Goal: Navigation & Orientation: Find specific page/section

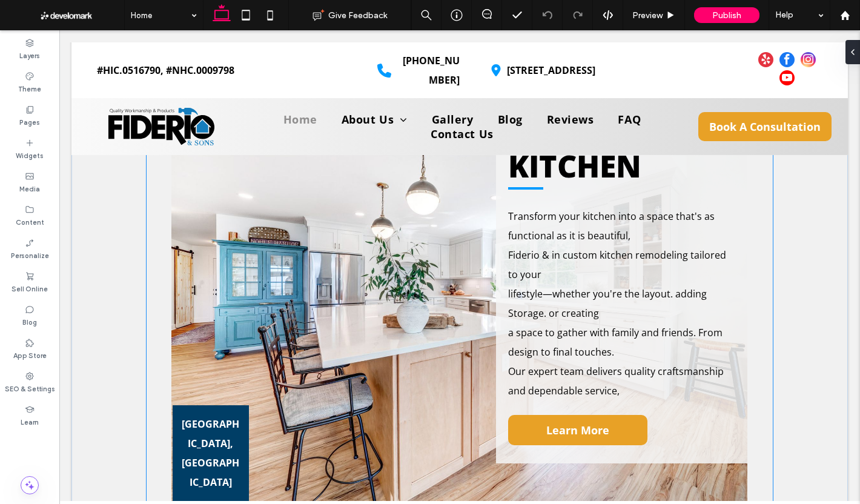
scroll to position [1514, 0]
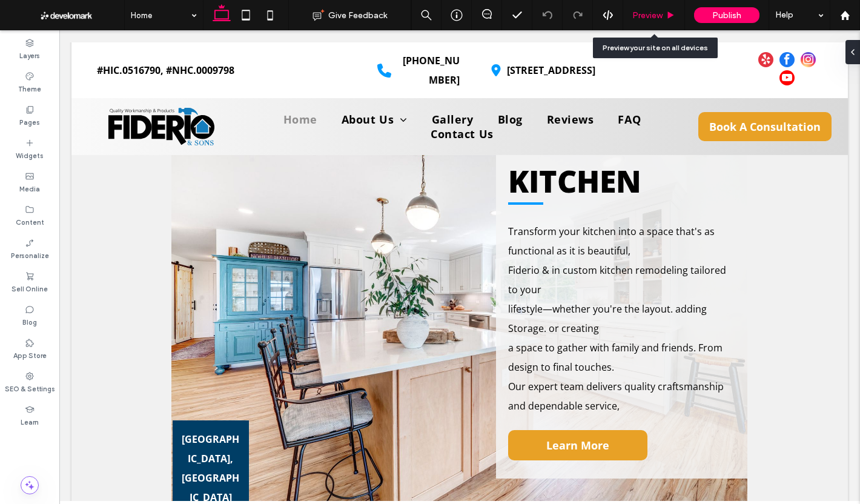
click at [663, 4] on div "Preview" at bounding box center [654, 15] width 62 height 30
click at [654, 6] on div "Preview" at bounding box center [654, 15] width 62 height 30
click at [659, 12] on span "Preview" at bounding box center [647, 15] width 30 height 10
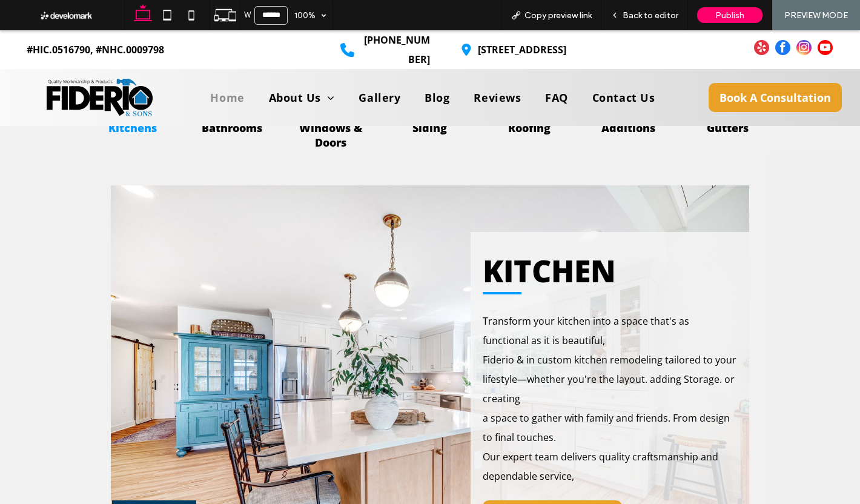
scroll to position [1461, 0]
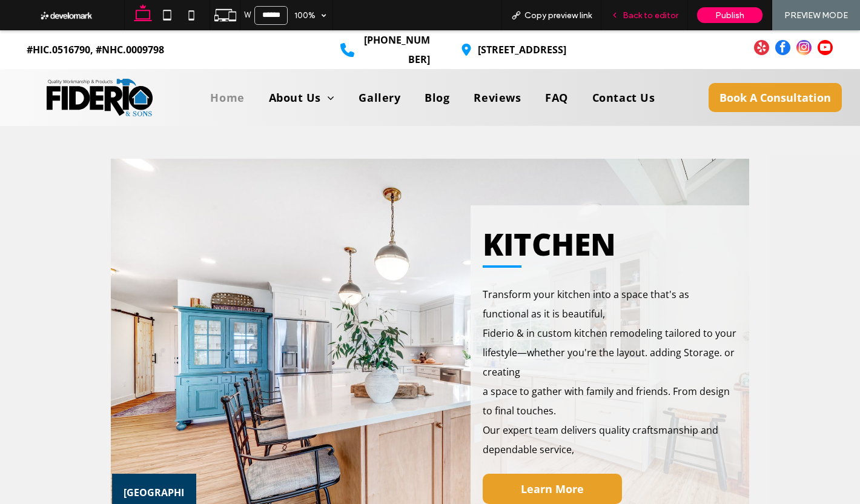
click at [675, 15] on span "Back to editor" at bounding box center [651, 15] width 56 height 10
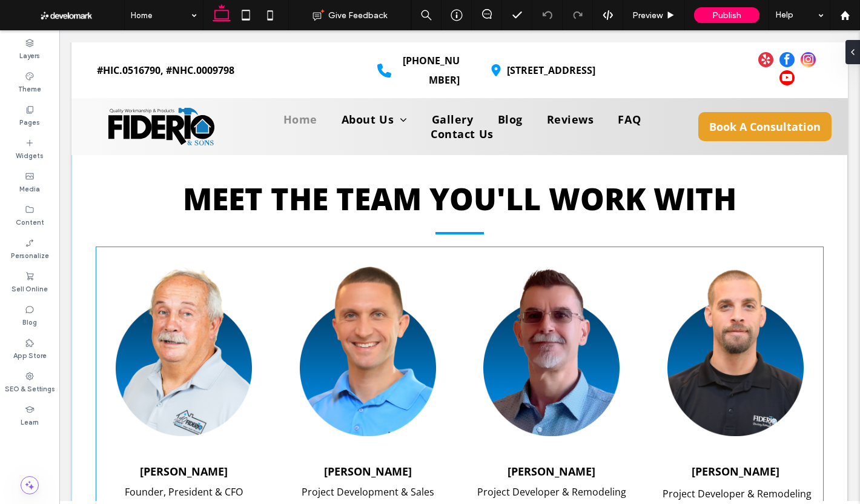
scroll to position [1999, 0]
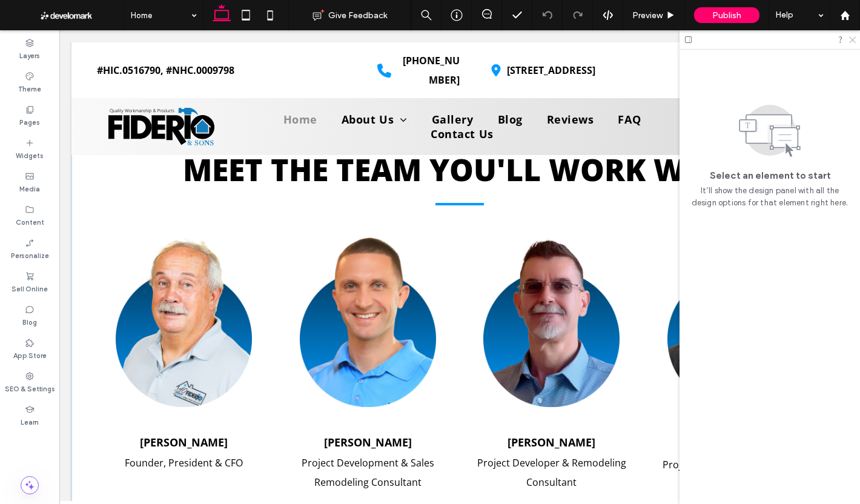
drag, startPoint x: 854, startPoint y: 38, endPoint x: 497, endPoint y: 234, distance: 407.2
click at [854, 38] on icon at bounding box center [852, 39] width 8 height 8
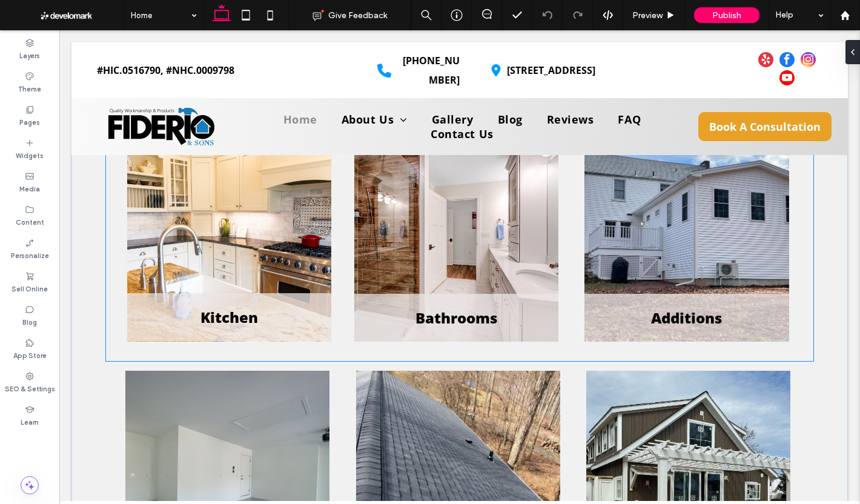
scroll to position [3271, 0]
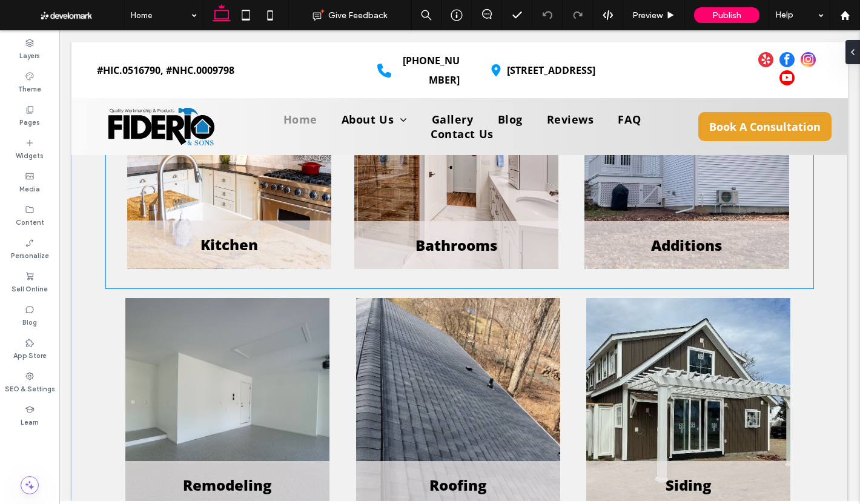
click at [346, 262] on div "Bathrooms" at bounding box center [458, 163] width 227 height 230
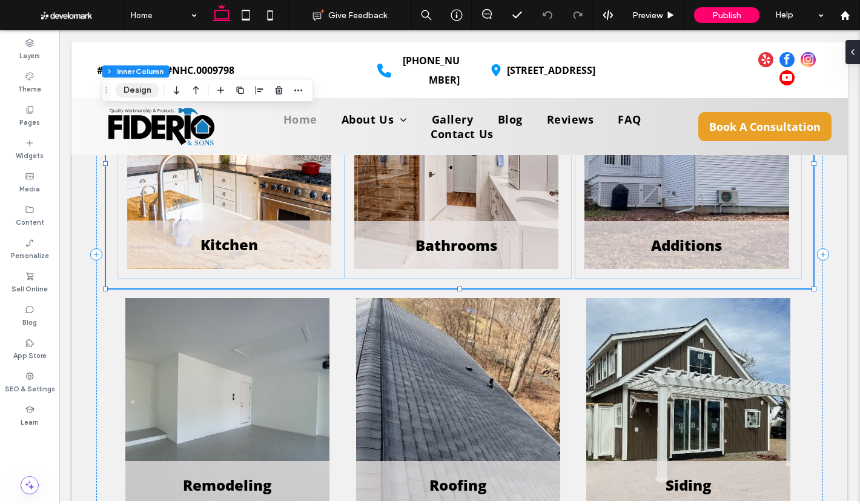
click at [147, 87] on button "Design" at bounding box center [138, 90] width 44 height 15
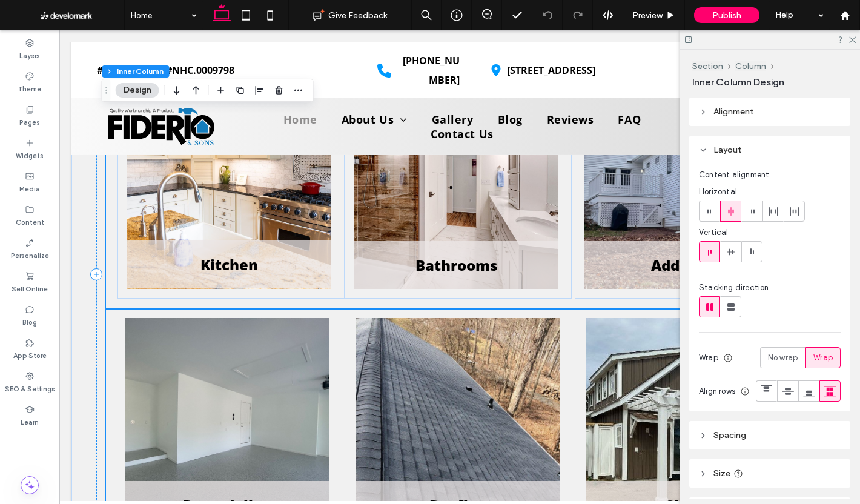
scroll to position [3210, 0]
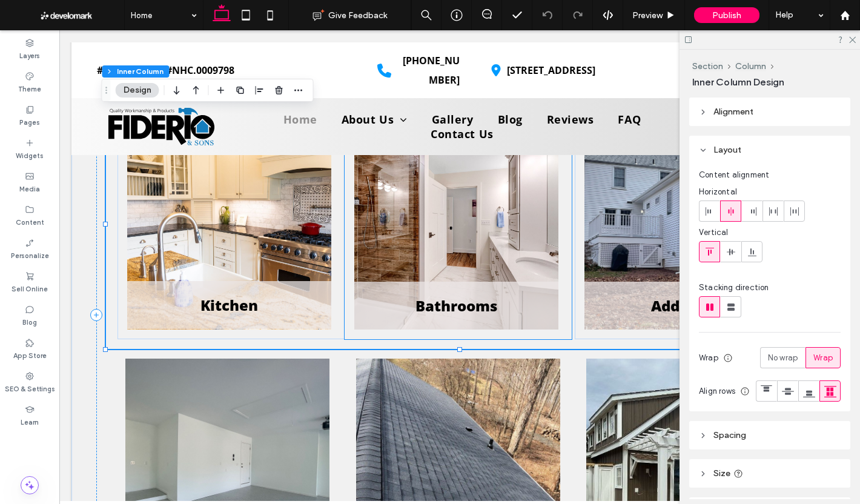
click at [345, 314] on div "Bathrooms" at bounding box center [458, 224] width 227 height 230
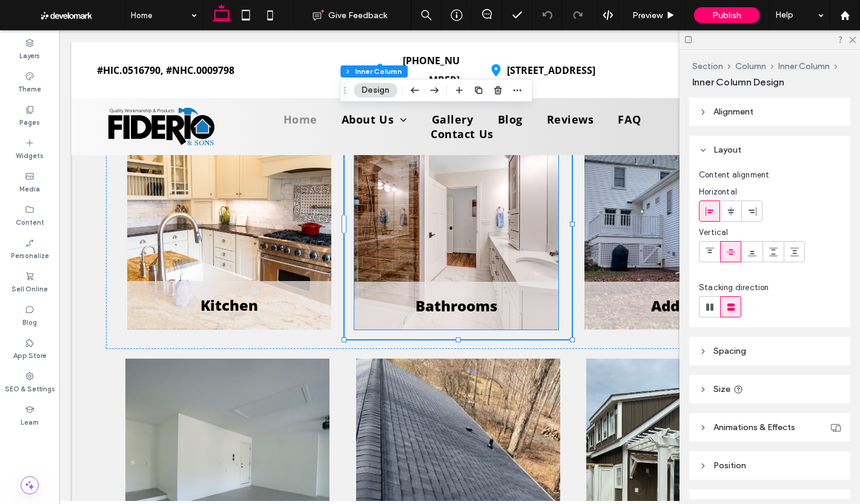
click at [386, 282] on div "Bathrooms" at bounding box center [456, 306] width 204 height 48
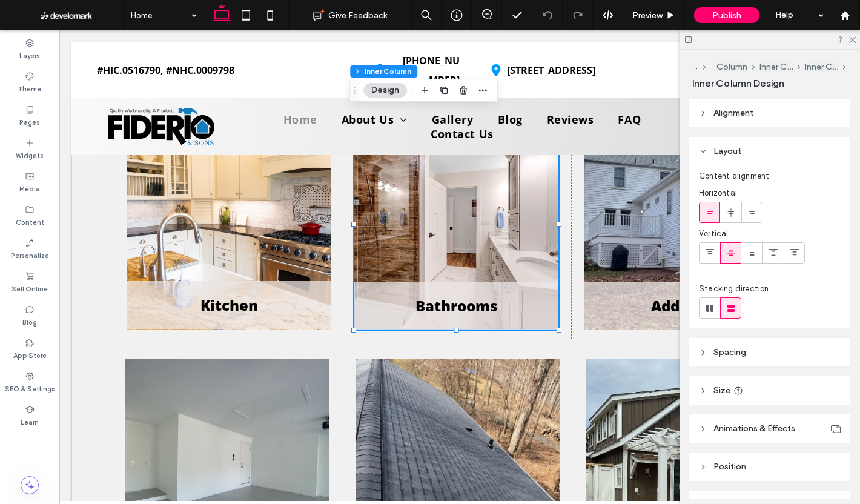
click at [386, 282] on div "Bathrooms" at bounding box center [456, 306] width 204 height 48
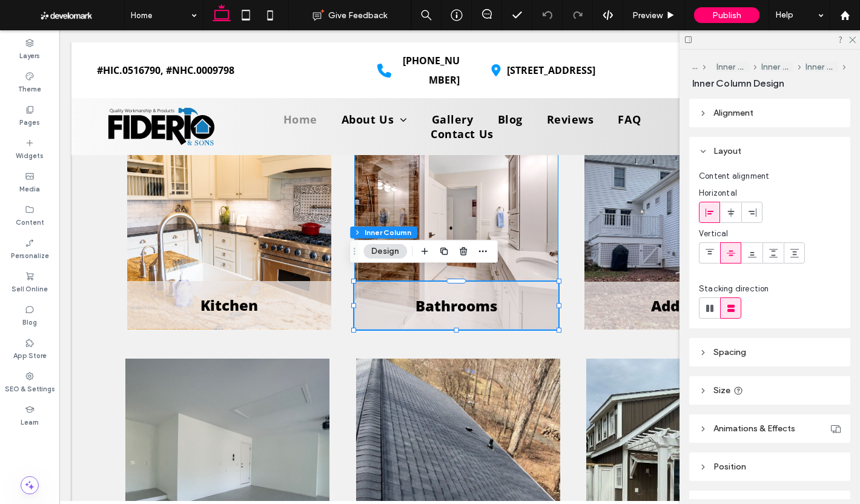
click at [396, 191] on div "Bathrooms" at bounding box center [456, 224] width 204 height 211
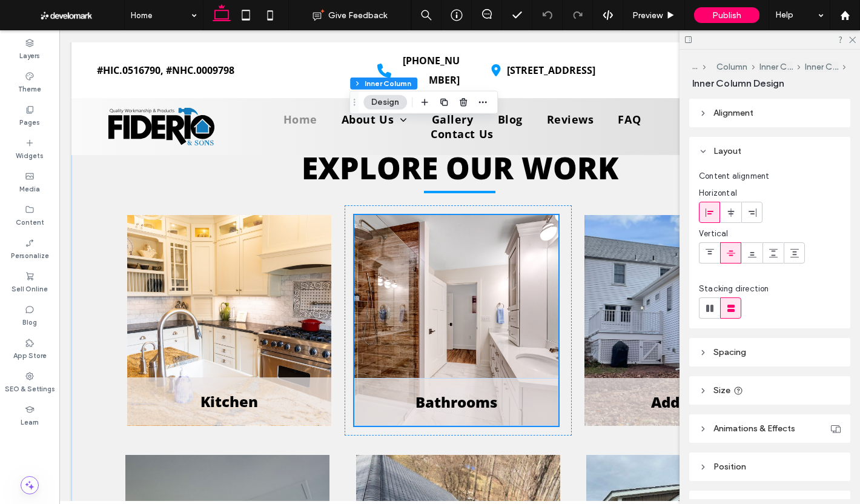
scroll to position [3089, 0]
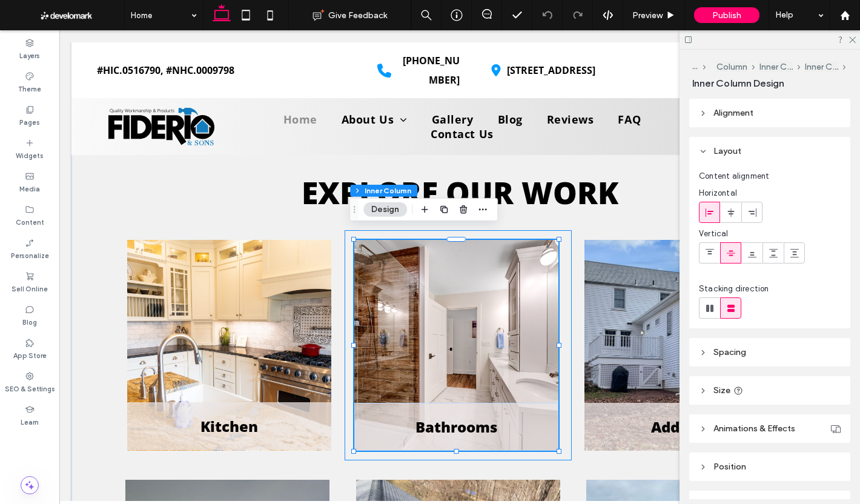
click at [346, 251] on div "Bathrooms" at bounding box center [458, 345] width 227 height 230
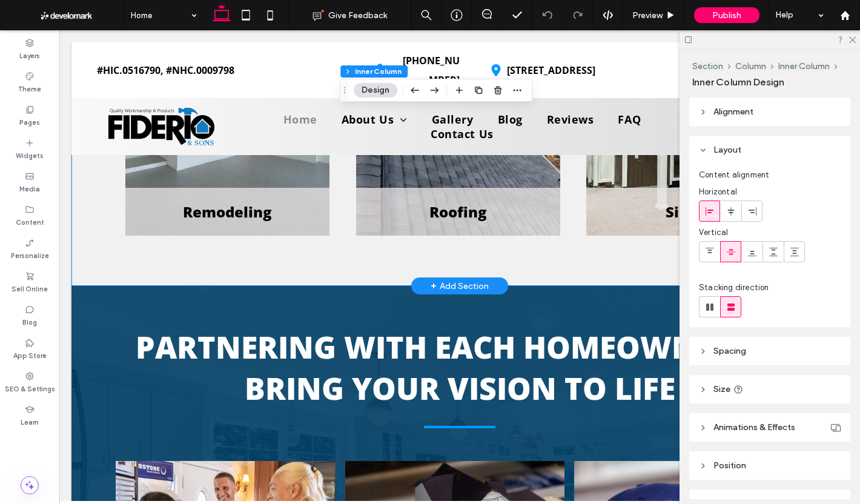
scroll to position [3574, 0]
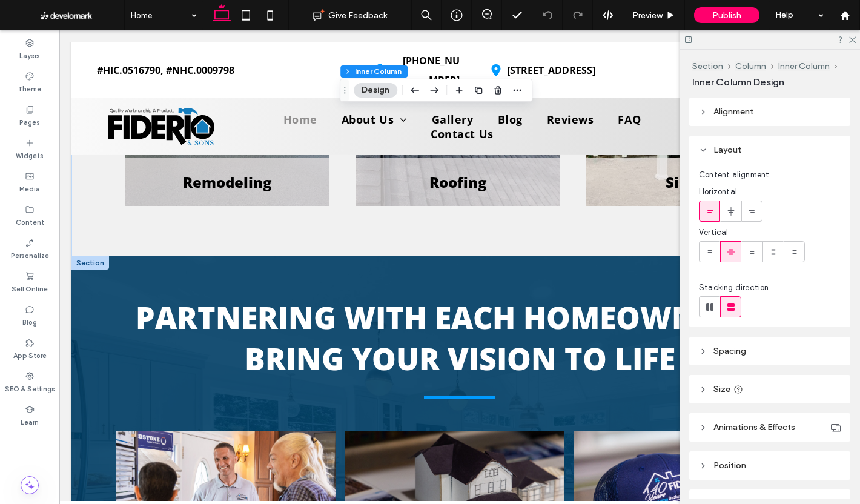
click at [336, 261] on div "PARTNERING WITH EACH HOMEOWNER TO BRING YOUR VISION TO LIFE 1.Consultation We S…" at bounding box center [459, 491] width 727 height 470
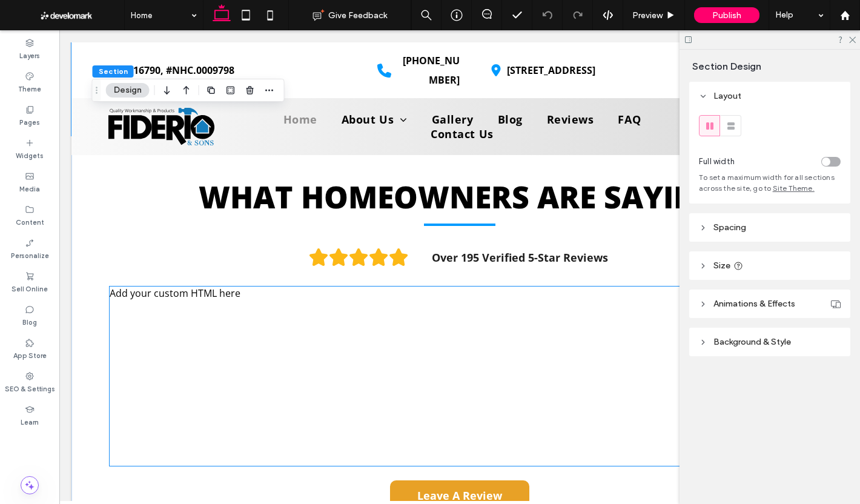
scroll to position [4119, 0]
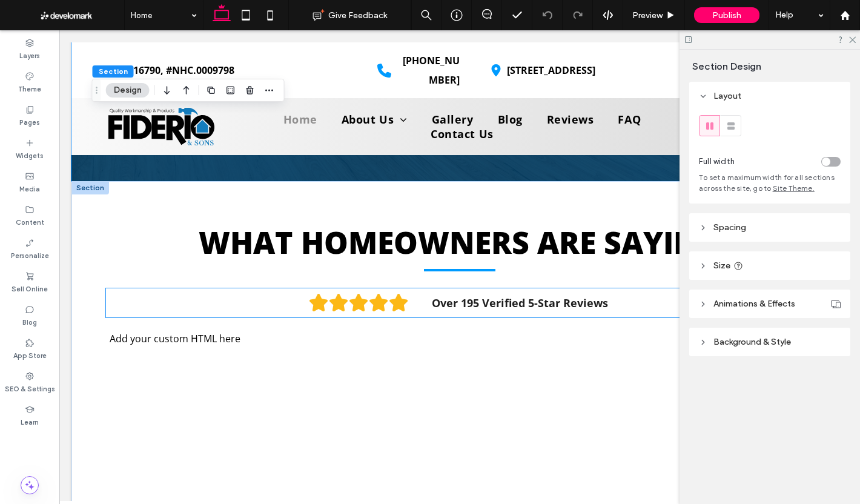
click at [411, 294] on img at bounding box center [359, 303] width 121 height 18
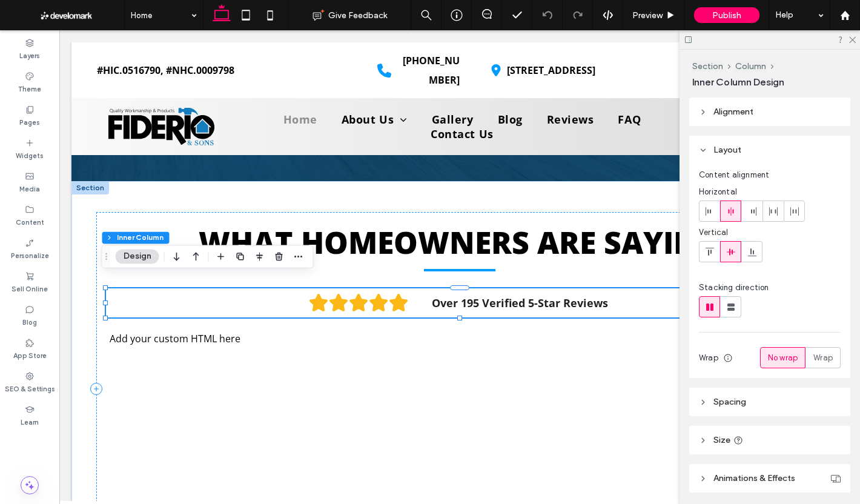
click at [411, 294] on img at bounding box center [359, 303] width 121 height 18
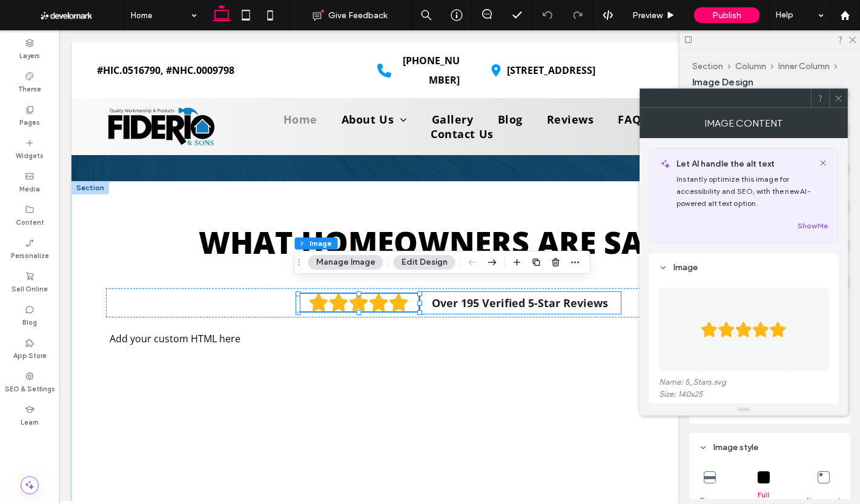
click at [459, 296] on strong "Over 195 Verified 5-Star Reviews" at bounding box center [520, 303] width 176 height 15
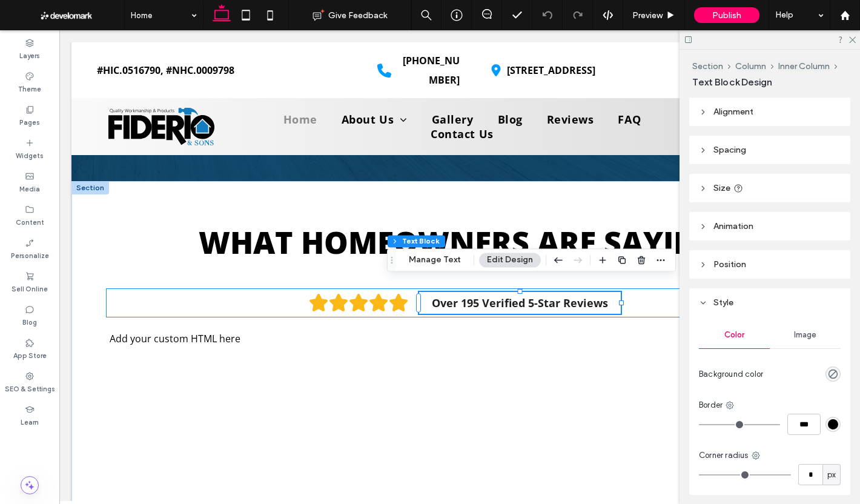
click at [403, 288] on div "Over 195 Verified 5-Star Reviews" at bounding box center [460, 302] width 708 height 29
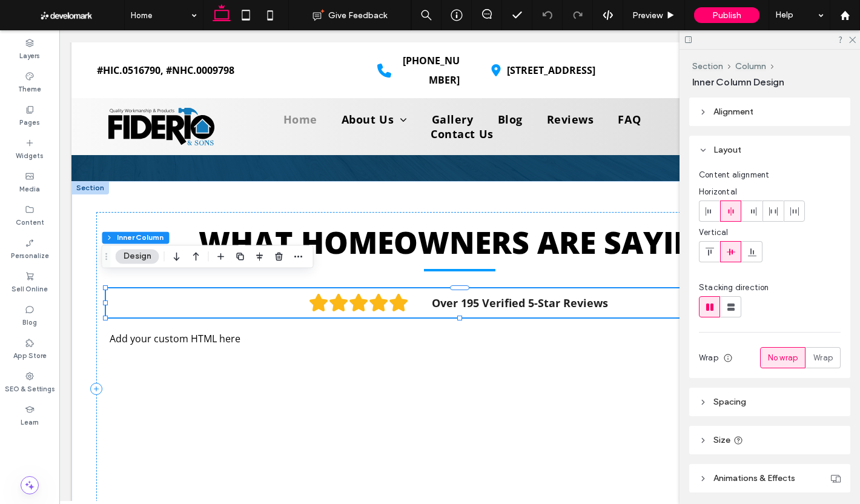
click at [283, 294] on div "Over 195 Verified 5-Star Reviews" at bounding box center [460, 302] width 708 height 29
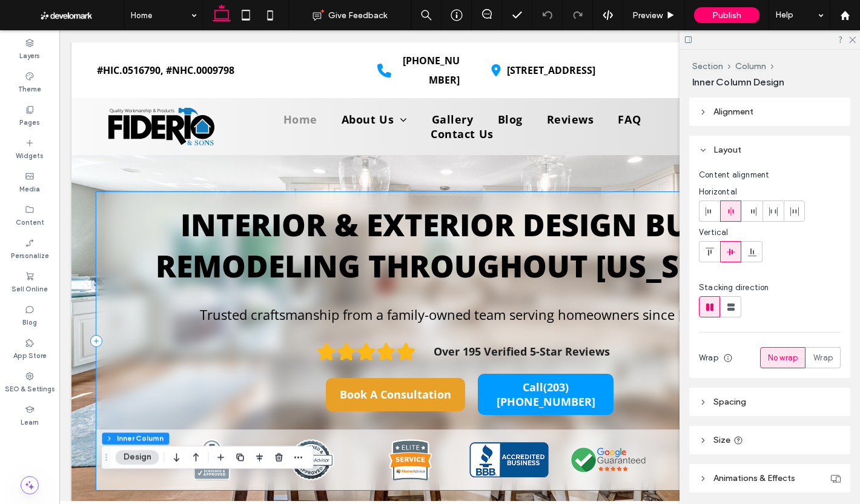
scroll to position [0, 0]
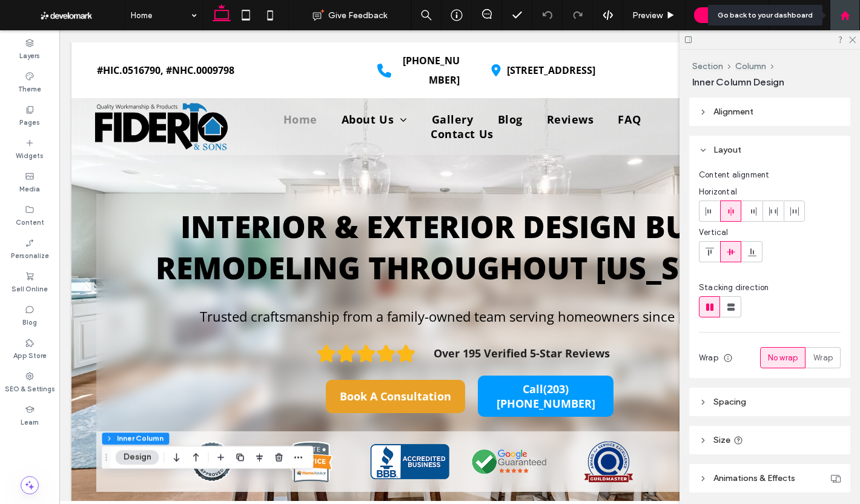
click at [840, 8] on div at bounding box center [845, 15] width 30 height 30
